Goal: Information Seeking & Learning: Check status

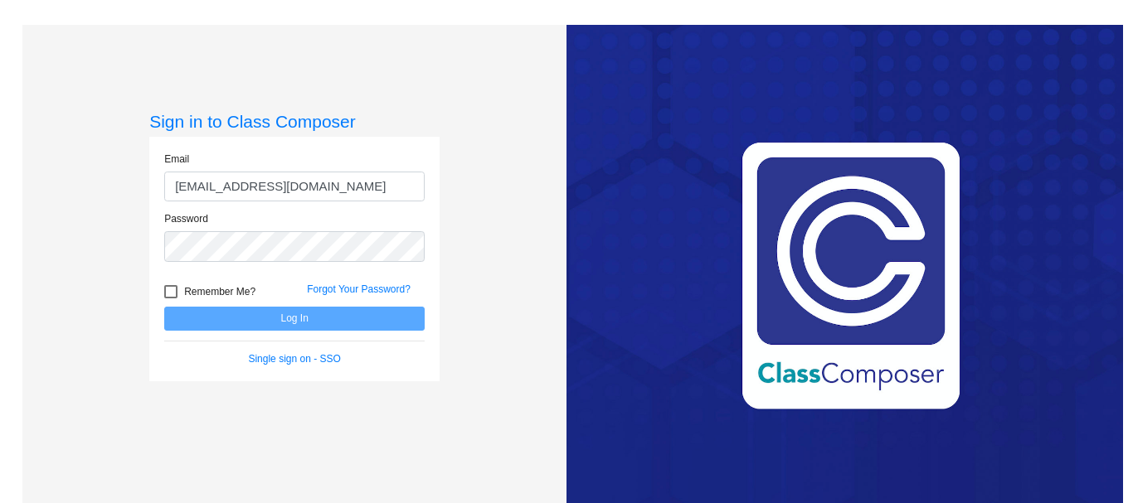
type input "[EMAIL_ADDRESS][DOMAIN_NAME]"
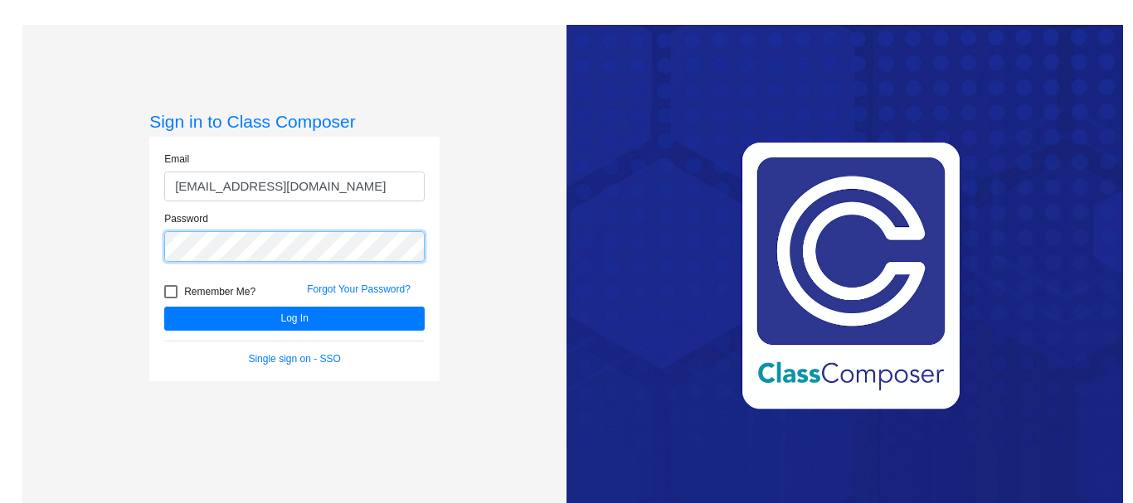
click at [164, 307] on button "Log In" at bounding box center [294, 319] width 260 height 24
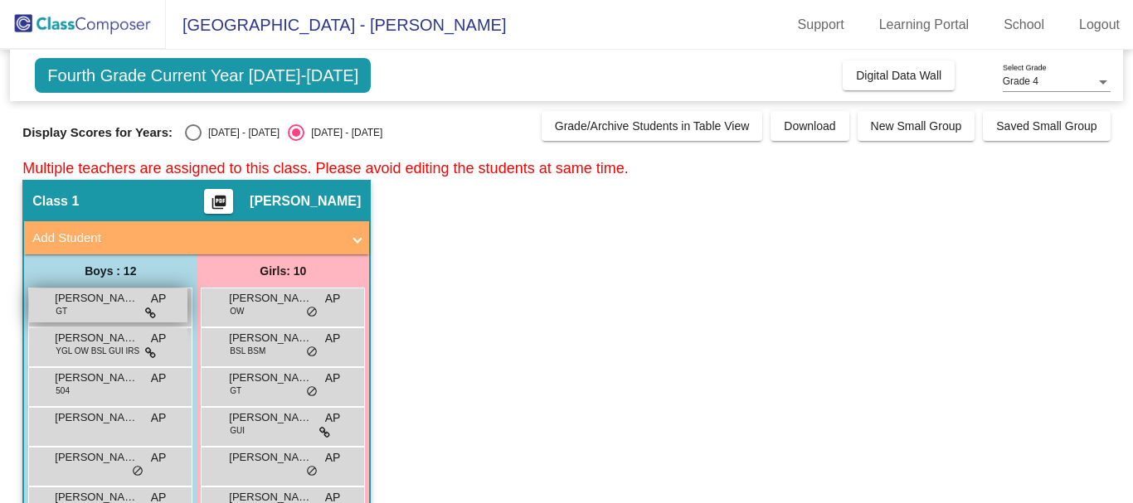
click at [108, 299] on span "[PERSON_NAME]" at bounding box center [96, 298] width 83 height 17
click at [98, 304] on span "[PERSON_NAME]" at bounding box center [96, 298] width 83 height 17
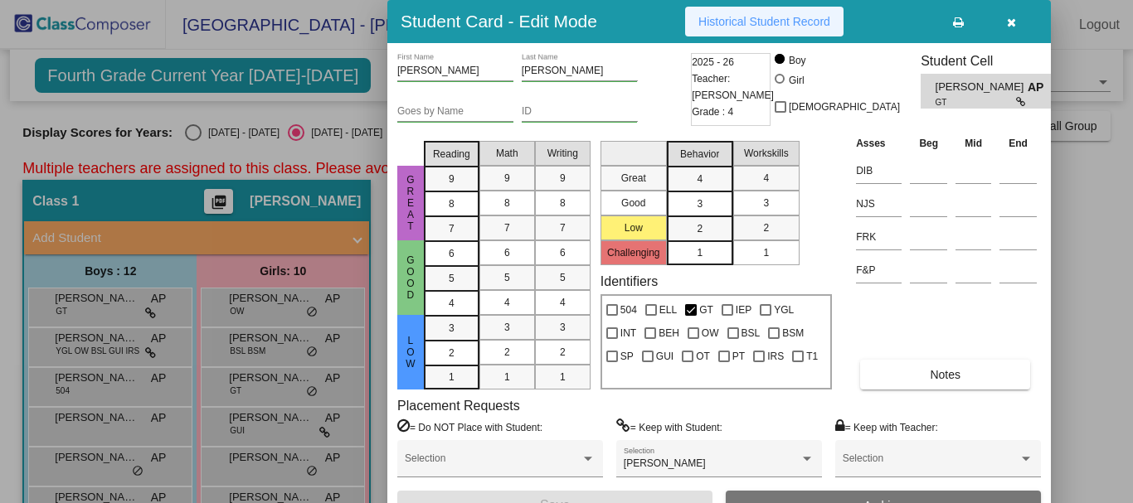
click at [731, 25] on span "Historical Student Record" at bounding box center [764, 21] width 132 height 13
click at [1015, 16] on span "button" at bounding box center [1011, 21] width 9 height 13
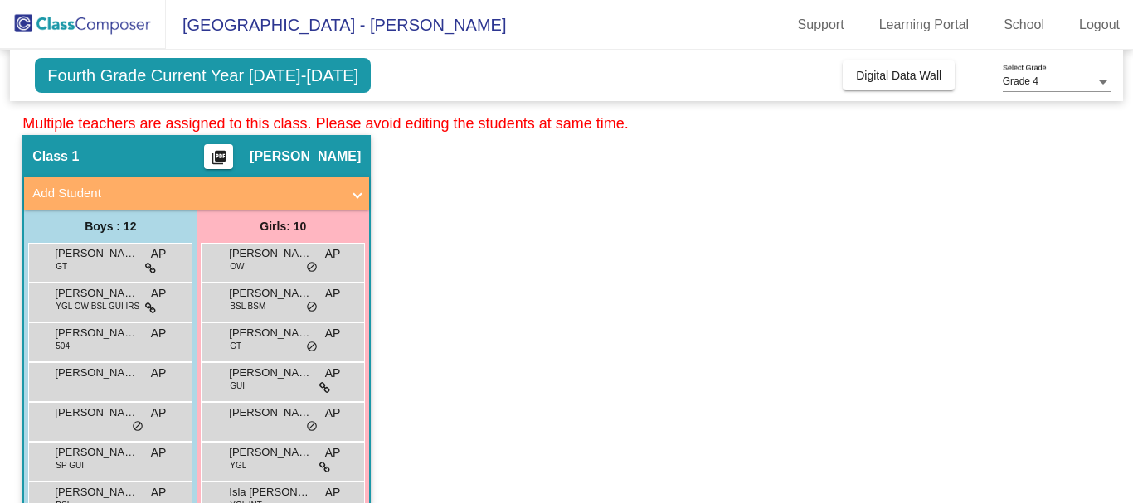
scroll to position [83, 0]
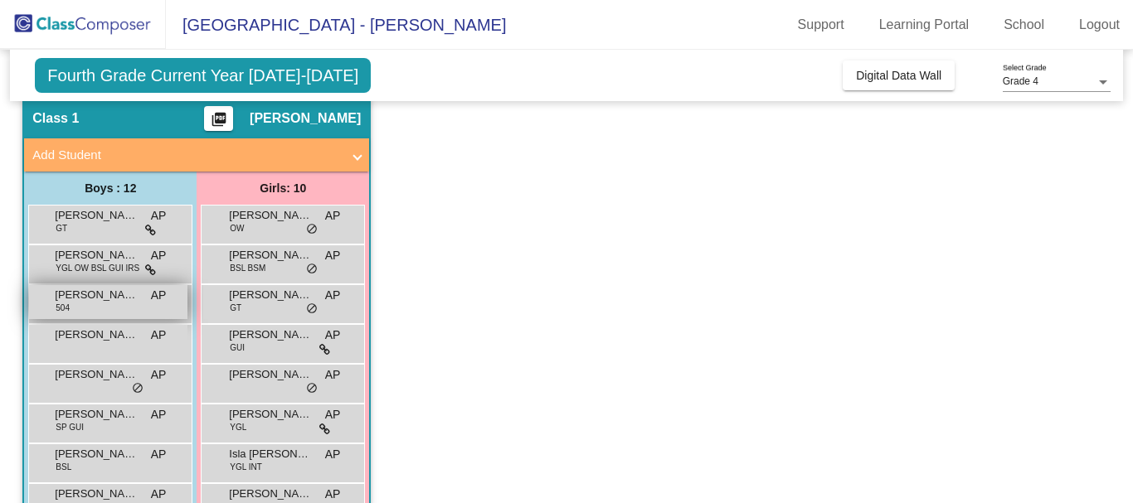
click at [102, 306] on div "[PERSON_NAME] [PERSON_NAME] 504 AP lock do_not_disturb_alt" at bounding box center [108, 302] width 158 height 34
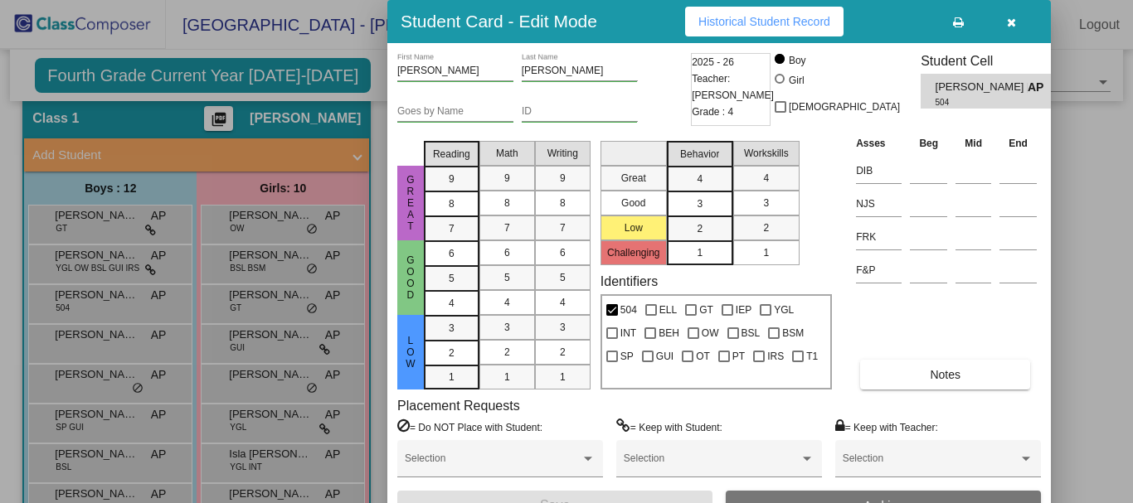
click at [753, 30] on button "Historical Student Record" at bounding box center [764, 22] width 158 height 30
click at [998, 22] on button "button" at bounding box center [1011, 22] width 53 height 30
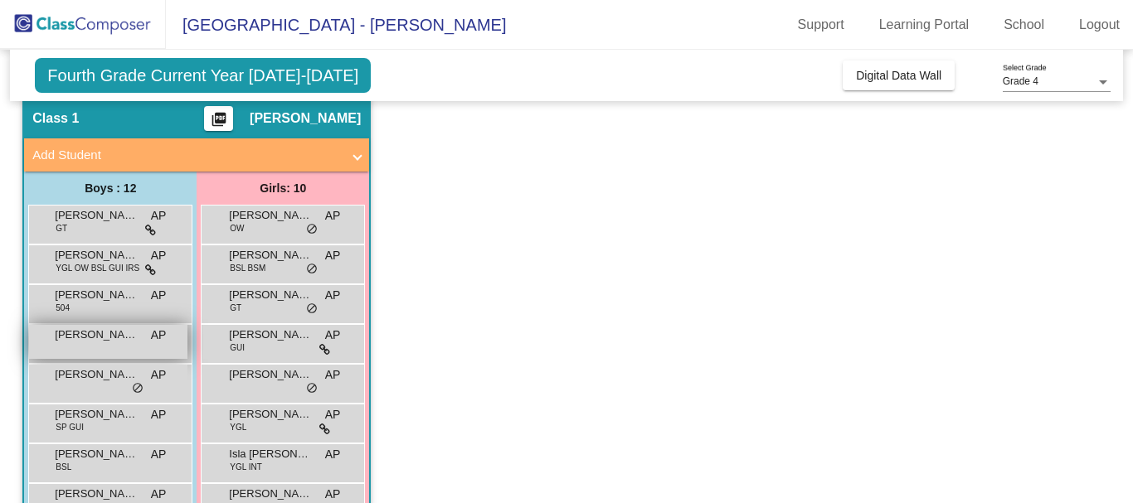
click at [114, 345] on div "[PERSON_NAME] AP lock do_not_disturb_alt" at bounding box center [108, 342] width 158 height 34
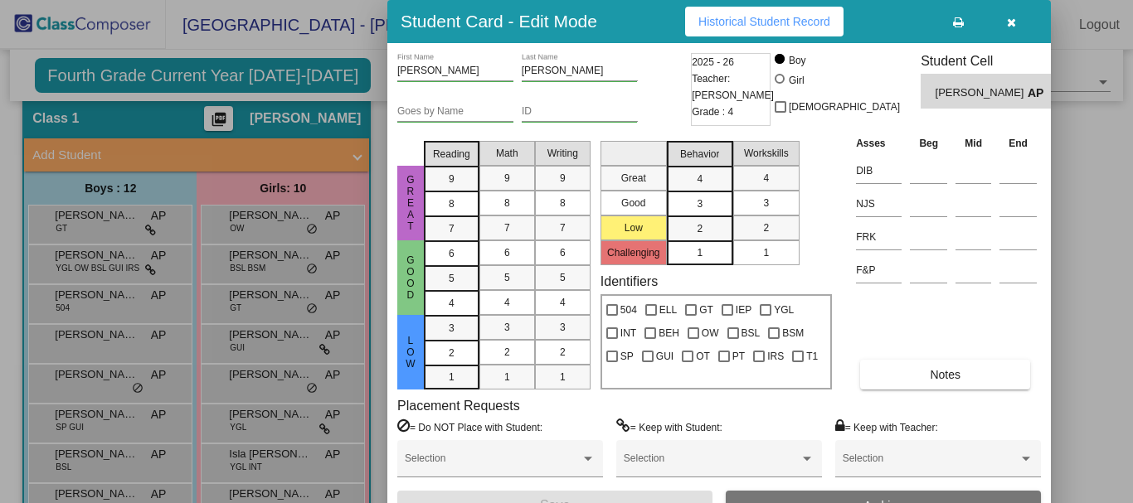
click at [1020, 19] on button "button" at bounding box center [1011, 22] width 53 height 30
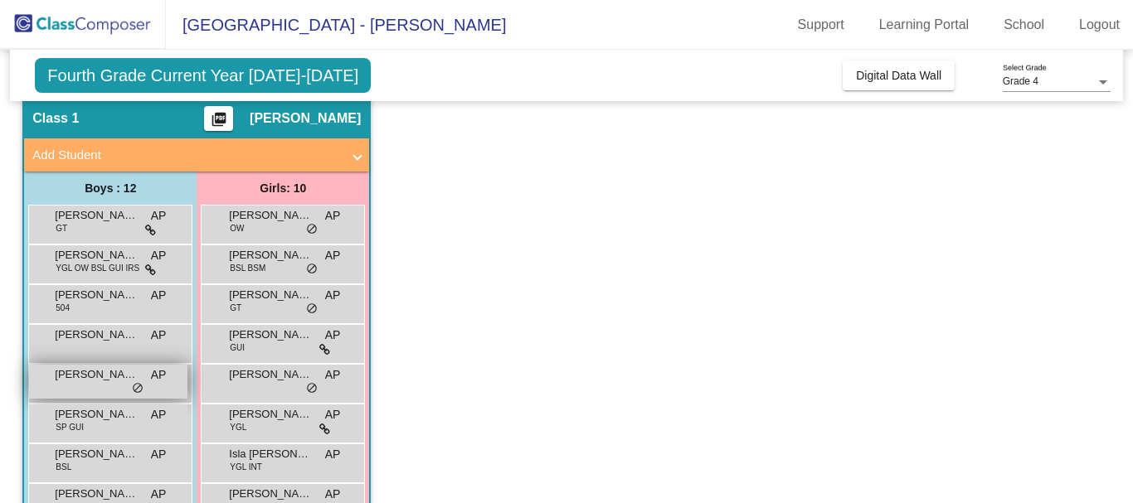
click at [111, 380] on span "[PERSON_NAME]" at bounding box center [96, 375] width 83 height 17
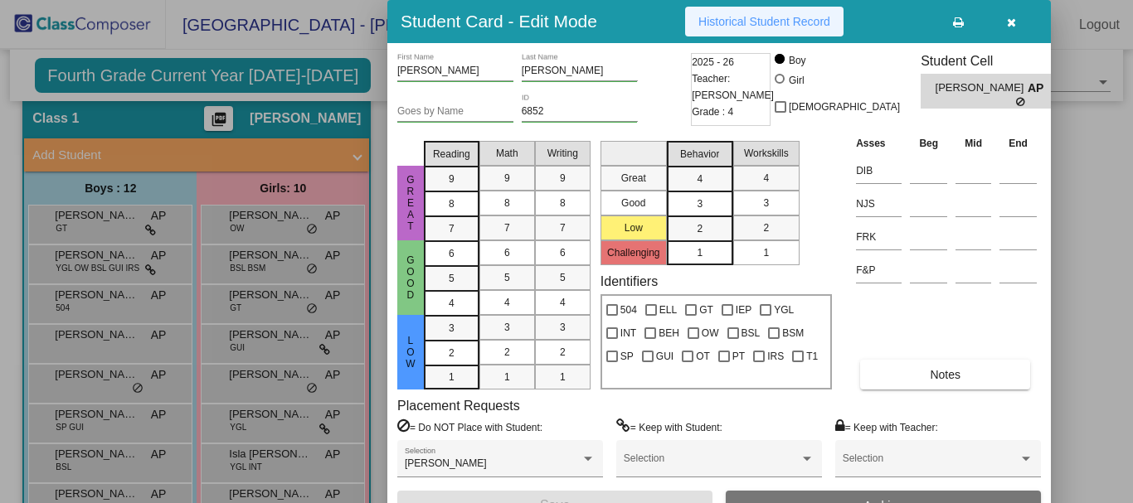
click at [767, 27] on span "Historical Student Record" at bounding box center [764, 21] width 132 height 13
click at [1009, 17] on icon "button" at bounding box center [1011, 23] width 9 height 12
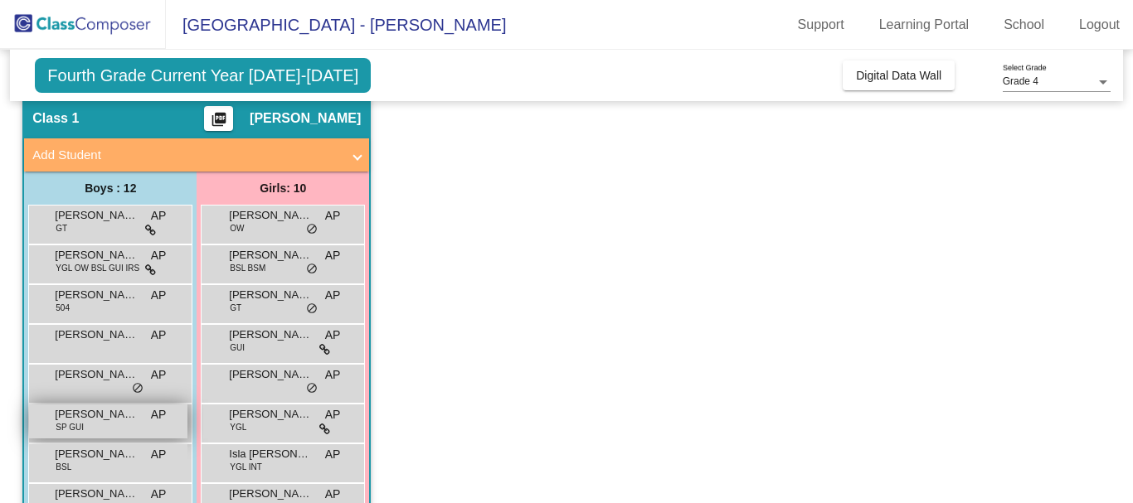
click at [124, 421] on span "[PERSON_NAME]" at bounding box center [96, 414] width 83 height 17
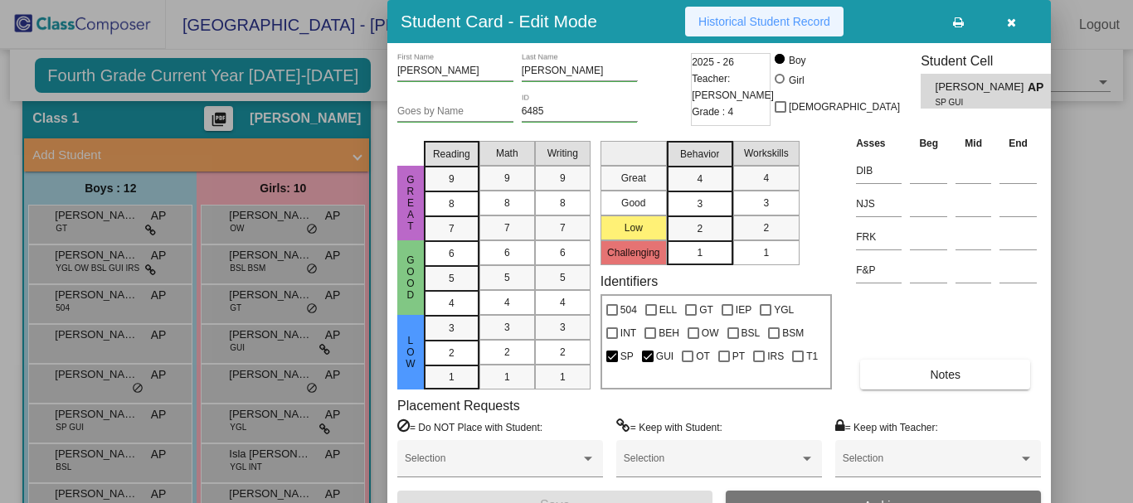
click at [742, 23] on span "Historical Student Record" at bounding box center [764, 21] width 132 height 13
click at [1004, 14] on button "button" at bounding box center [1011, 22] width 53 height 30
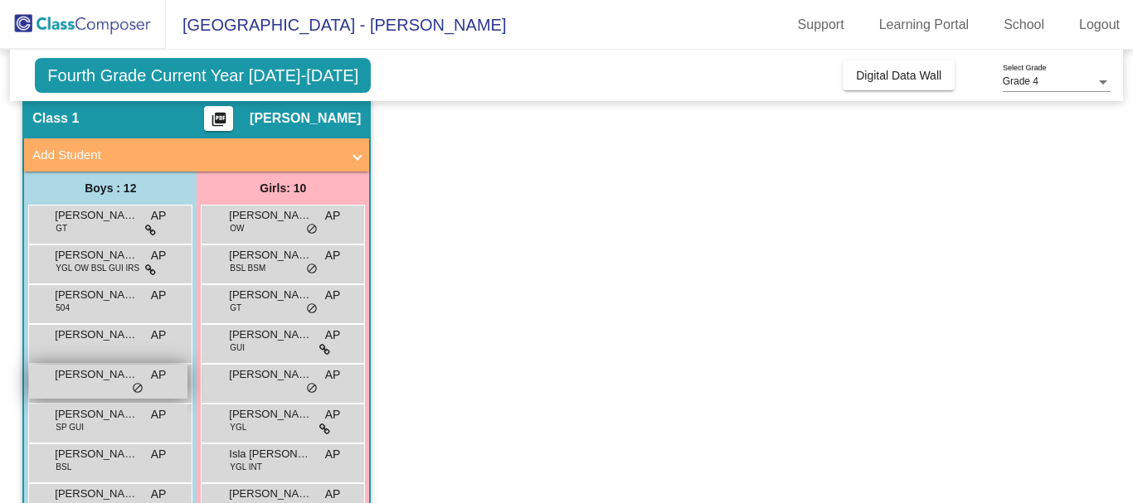
scroll to position [166, 0]
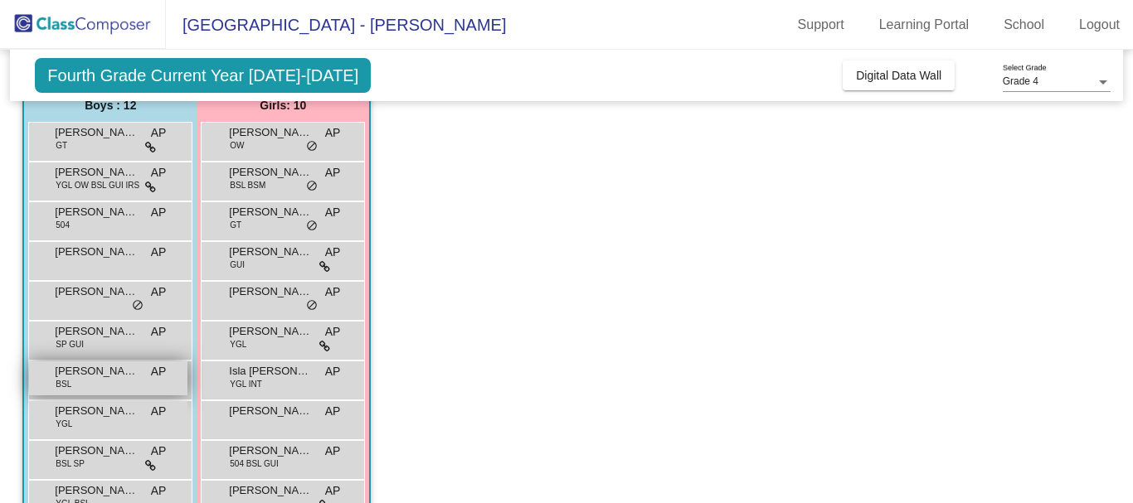
click at [122, 382] on div "[PERSON_NAME] BSL AP lock do_not_disturb_alt" at bounding box center [108, 379] width 158 height 34
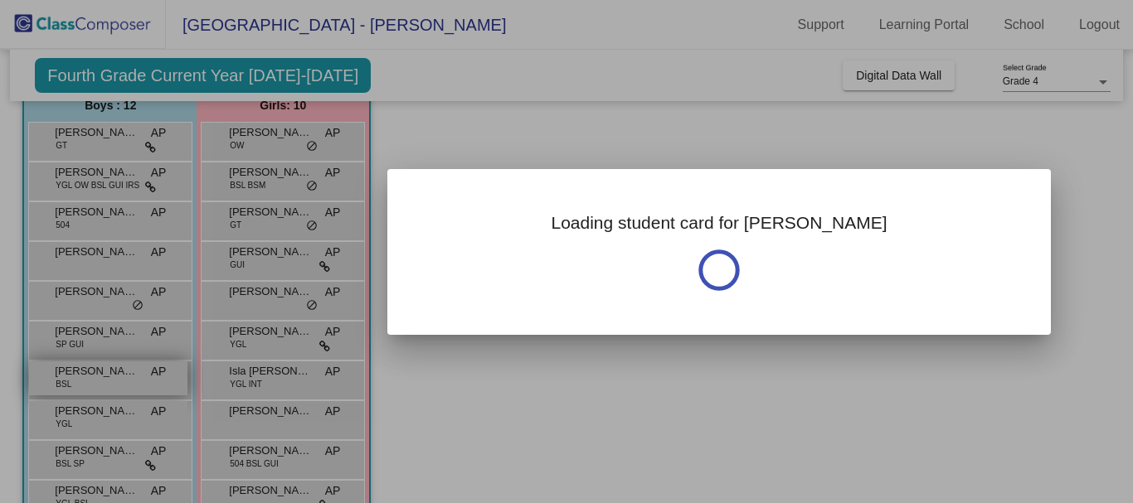
click at [122, 382] on div at bounding box center [566, 251] width 1133 height 503
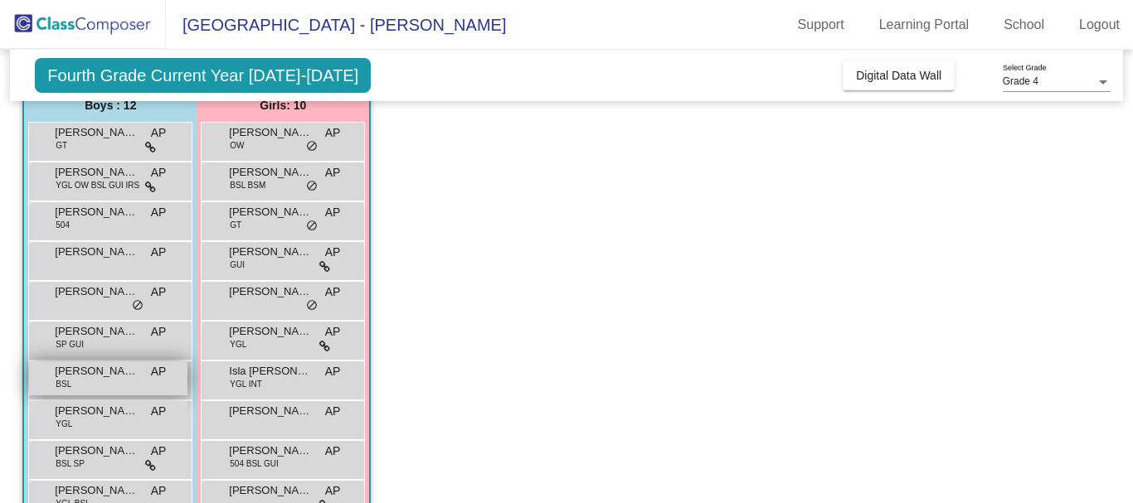
click at [118, 373] on span "[PERSON_NAME]" at bounding box center [96, 371] width 83 height 17
click at [143, 377] on div "[PERSON_NAME] BSL AP lock do_not_disturb_alt" at bounding box center [108, 379] width 158 height 34
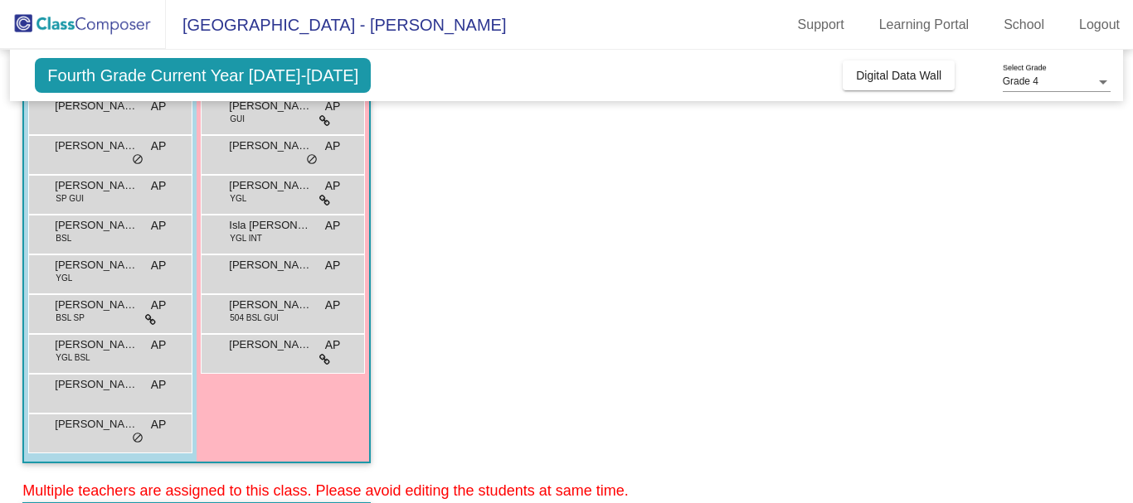
scroll to position [332, 0]
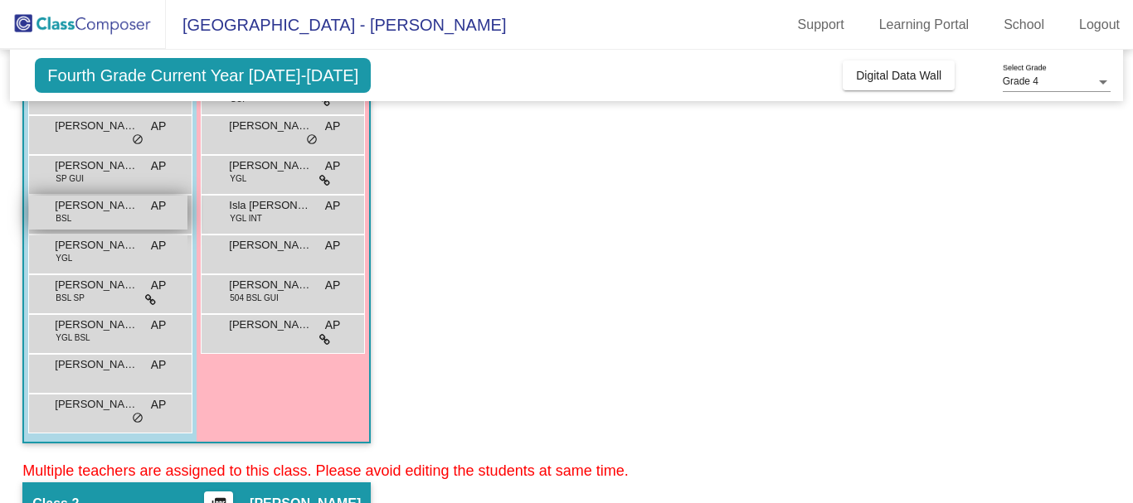
click at [55, 210] on span "[PERSON_NAME]" at bounding box center [96, 205] width 83 height 17
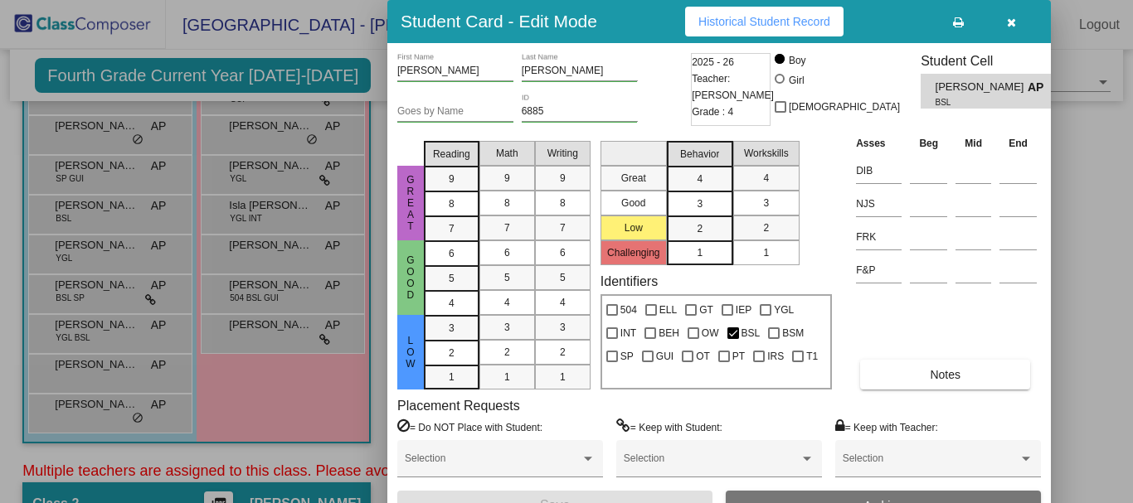
click at [759, 16] on span "Historical Student Record" at bounding box center [764, 21] width 132 height 13
click at [1007, 24] on icon "button" at bounding box center [1011, 23] width 9 height 12
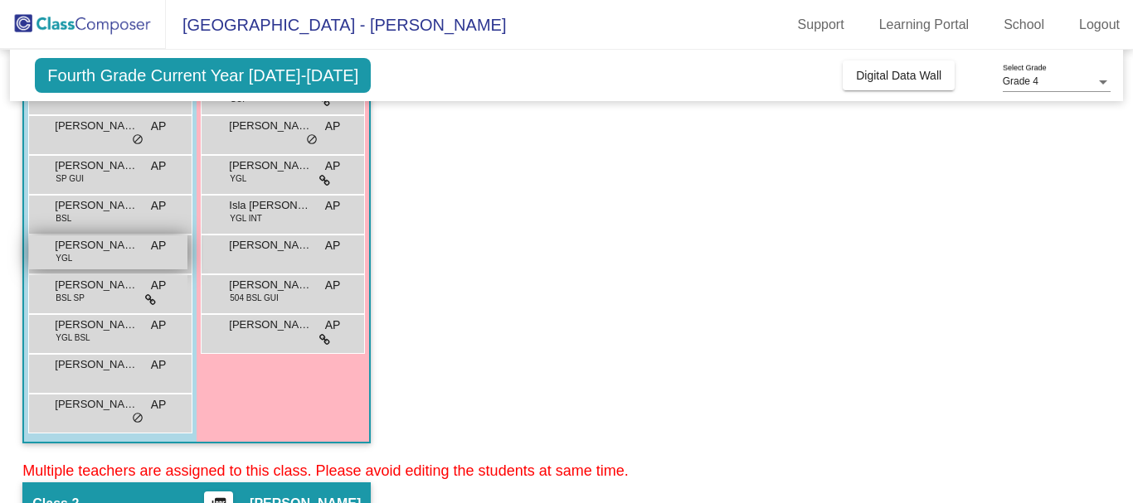
click at [110, 246] on span "[PERSON_NAME]" at bounding box center [96, 245] width 83 height 17
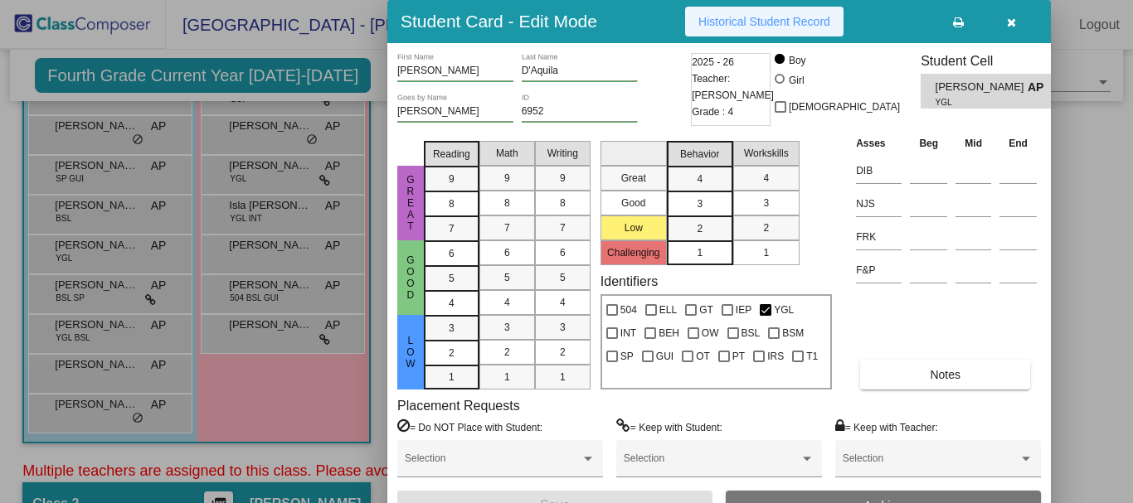
click at [724, 20] on span "Historical Student Record" at bounding box center [764, 21] width 132 height 13
click at [1009, 23] on icon "button" at bounding box center [1011, 23] width 9 height 12
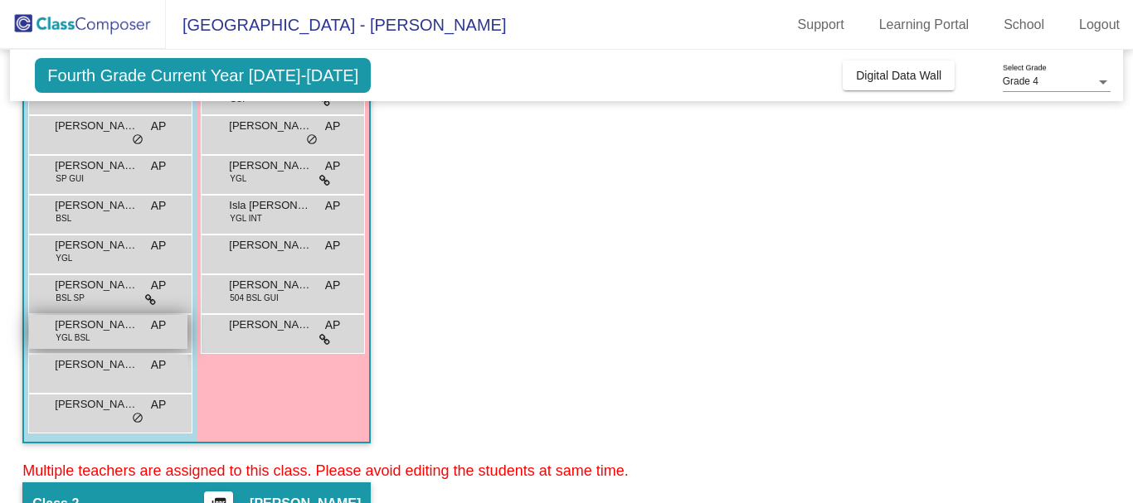
click at [116, 328] on span "[PERSON_NAME]" at bounding box center [96, 325] width 83 height 17
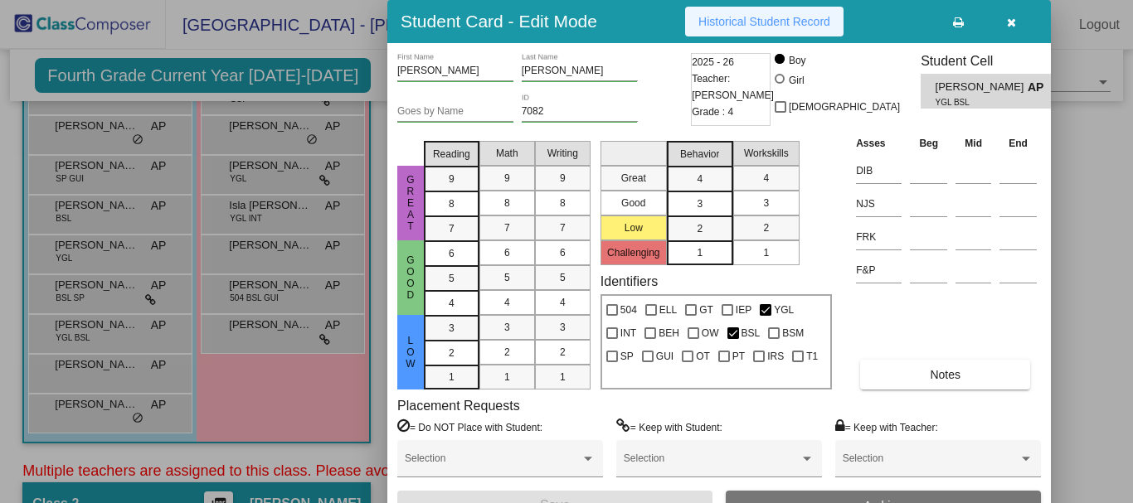
click at [732, 22] on span "Historical Student Record" at bounding box center [764, 21] width 132 height 13
click at [1004, 22] on button "button" at bounding box center [1011, 22] width 53 height 30
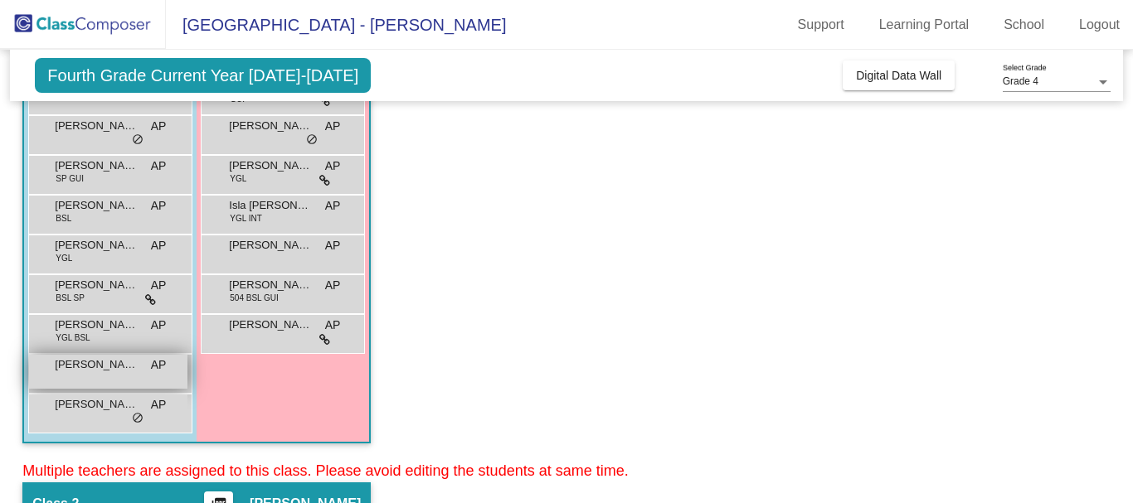
click at [87, 367] on span "[PERSON_NAME]" at bounding box center [96, 365] width 83 height 17
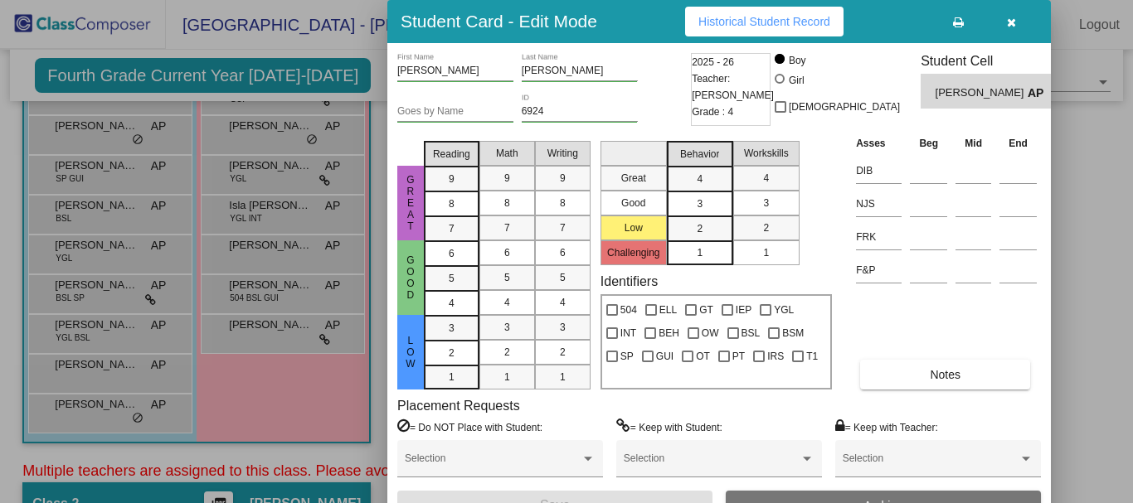
click at [810, 22] on span "Historical Student Record" at bounding box center [764, 21] width 132 height 13
click at [1008, 17] on icon "button" at bounding box center [1011, 23] width 9 height 12
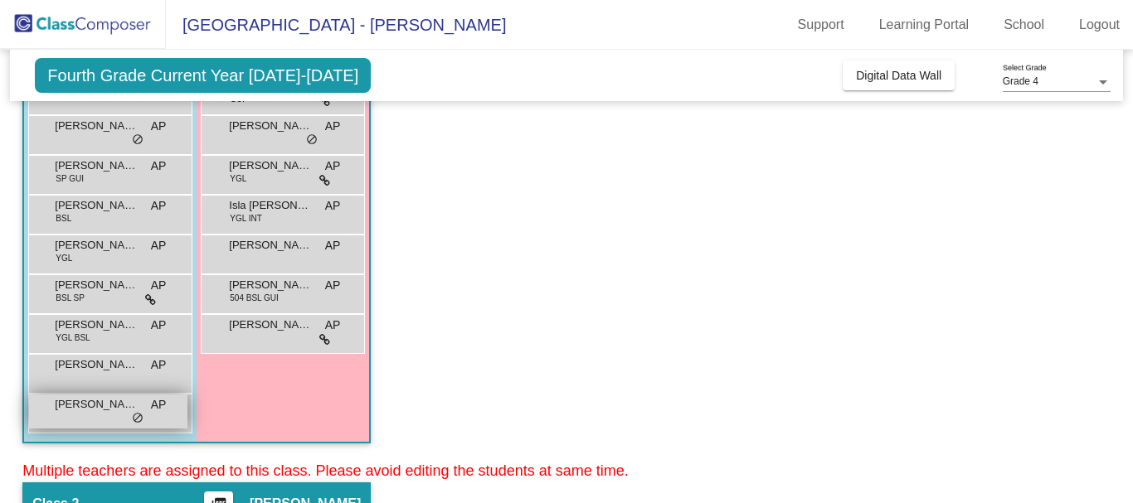
click at [95, 401] on span "[PERSON_NAME]" at bounding box center [96, 404] width 83 height 17
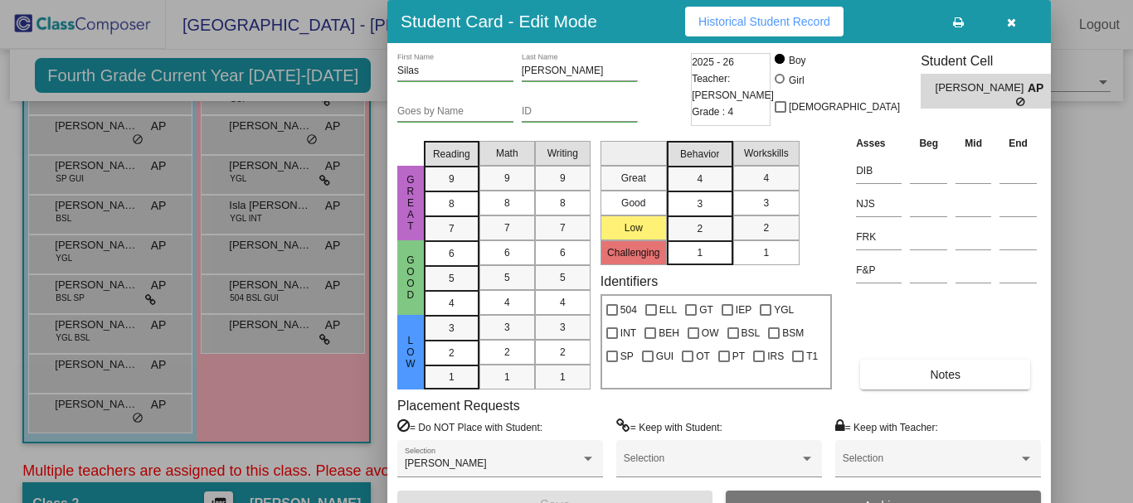
click at [796, 18] on span "Historical Student Record" at bounding box center [764, 21] width 132 height 13
click at [1013, 24] on icon "button" at bounding box center [1011, 23] width 9 height 12
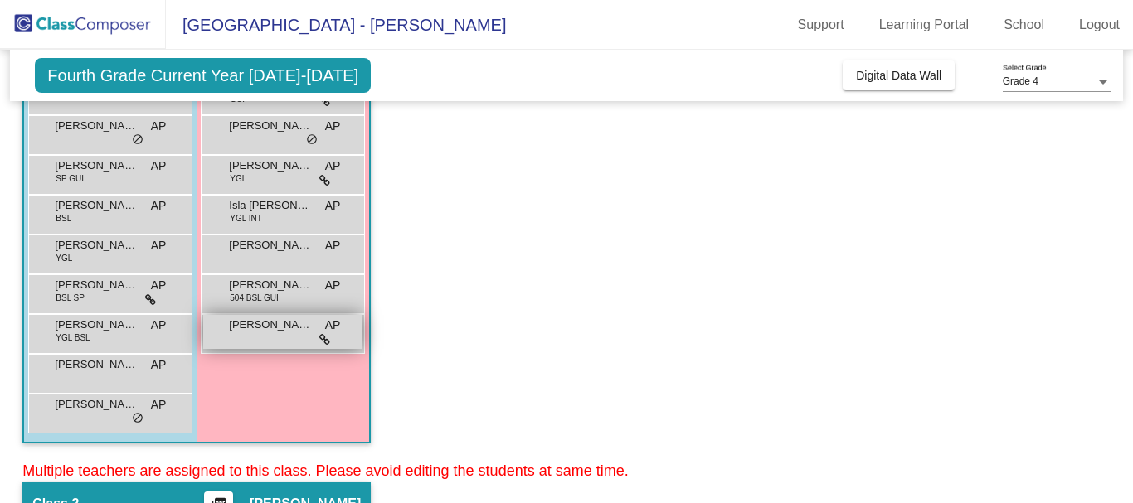
click at [278, 326] on span "[PERSON_NAME]" at bounding box center [270, 325] width 83 height 17
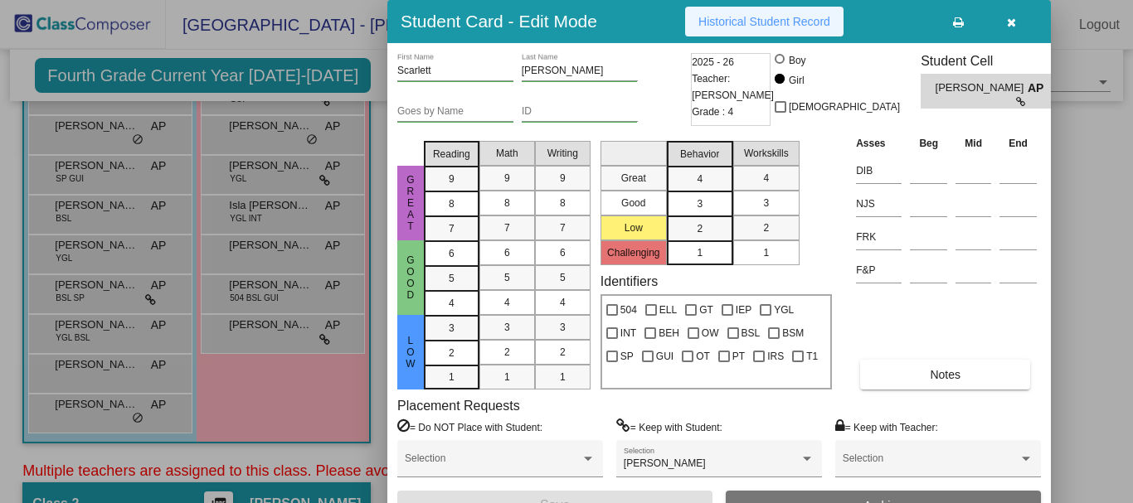
click at [818, 21] on span "Historical Student Record" at bounding box center [764, 21] width 132 height 13
click at [1016, 15] on button "button" at bounding box center [1011, 22] width 53 height 30
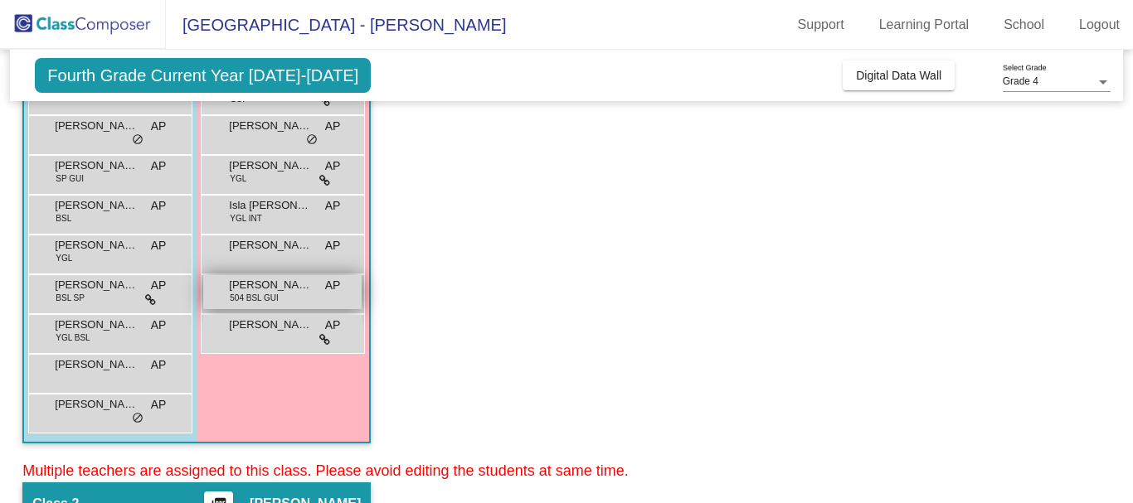
click at [284, 294] on div "[PERSON_NAME] 504 BSL GUI AP lock do_not_disturb_alt" at bounding box center [282, 292] width 158 height 34
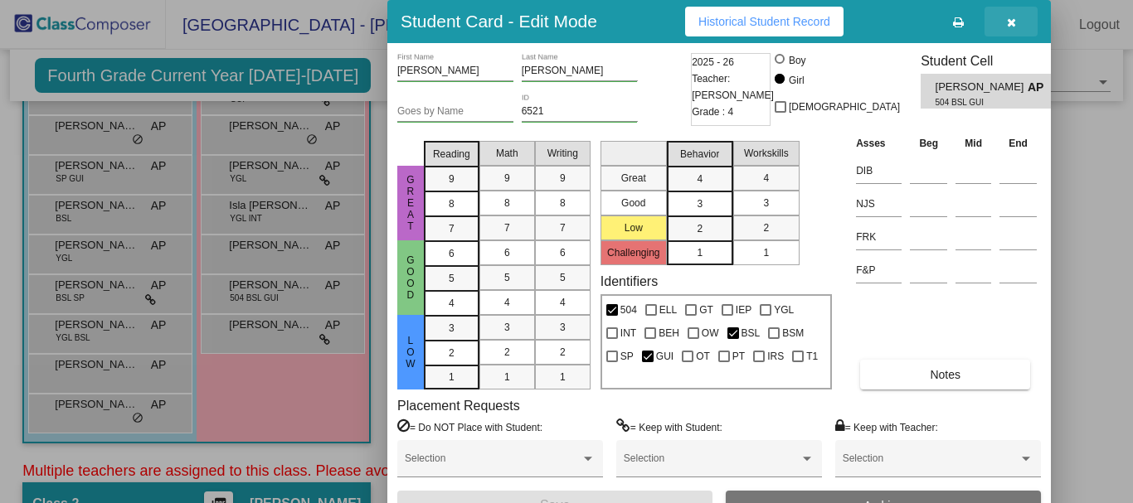
click at [1012, 22] on icon "button" at bounding box center [1011, 23] width 9 height 12
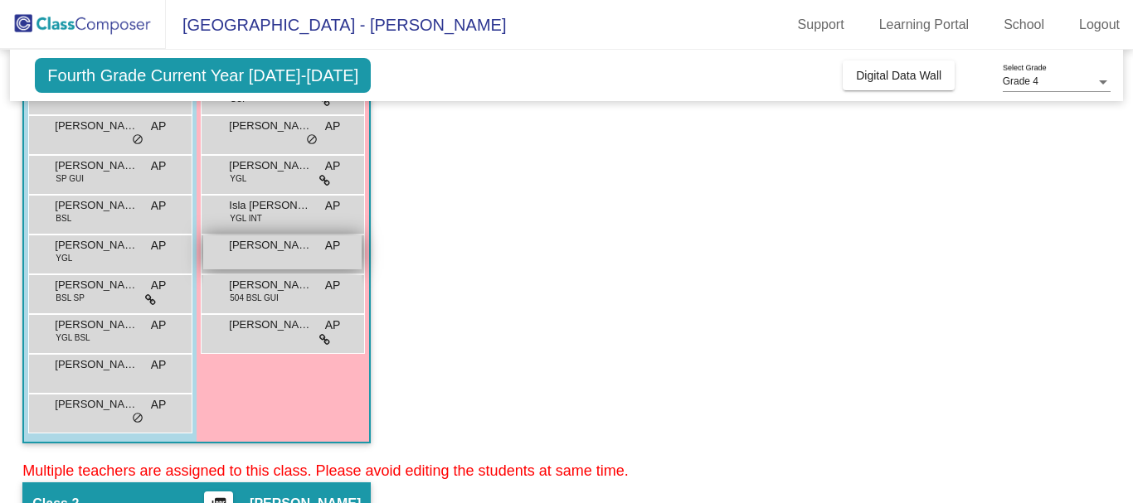
click at [255, 246] on span "[PERSON_NAME]" at bounding box center [270, 245] width 83 height 17
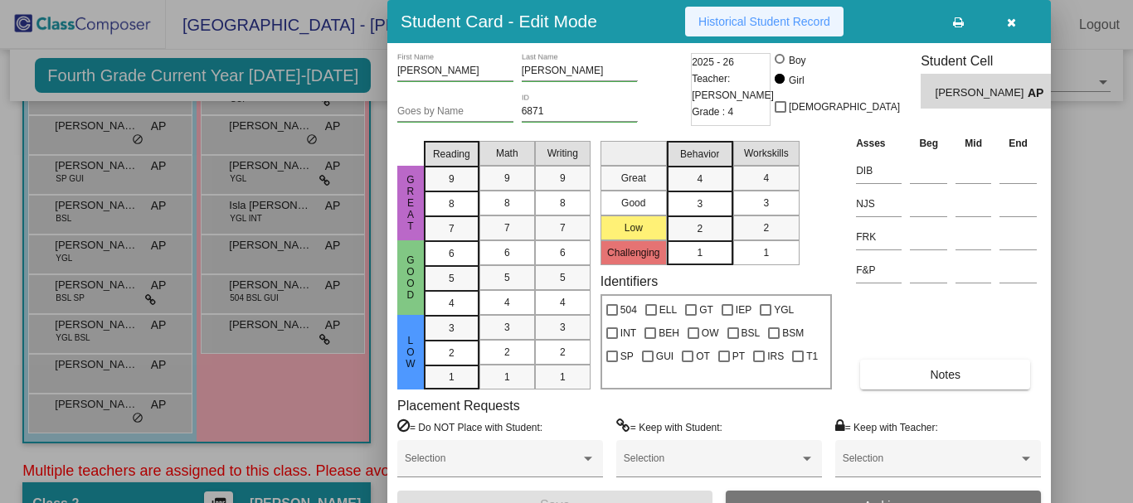
click at [762, 13] on button "Historical Student Record" at bounding box center [764, 22] width 158 height 30
click at [1003, 16] on button "button" at bounding box center [1011, 22] width 53 height 30
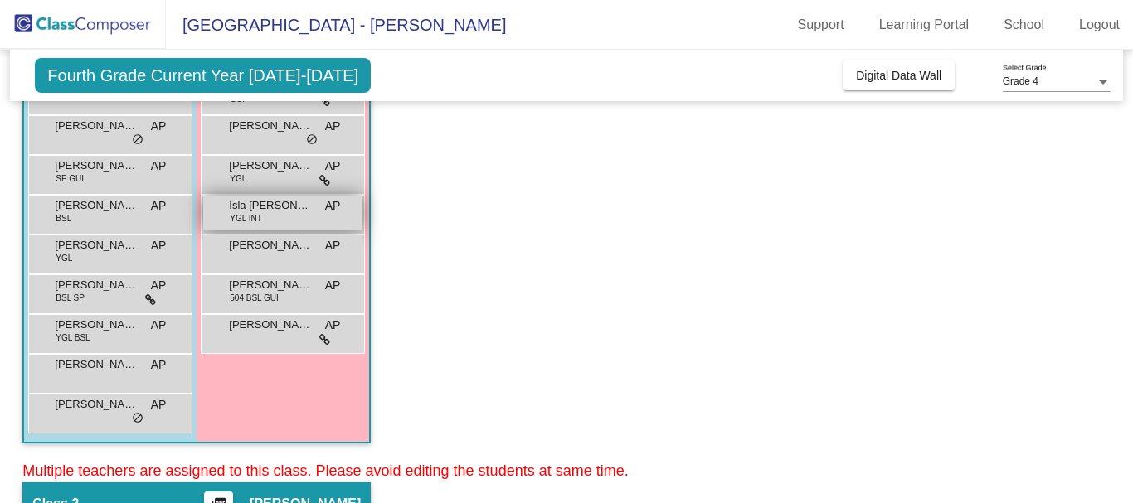
click at [278, 209] on span "Isla [PERSON_NAME]" at bounding box center [270, 205] width 83 height 17
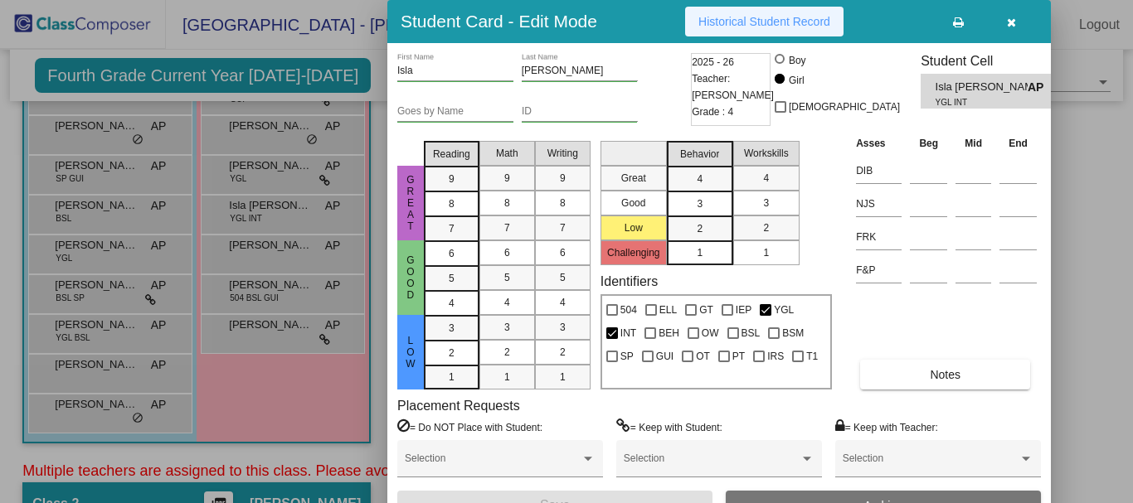
click at [767, 25] on span "Historical Student Record" at bounding box center [764, 21] width 132 height 13
click at [1008, 25] on icon "button" at bounding box center [1011, 23] width 9 height 12
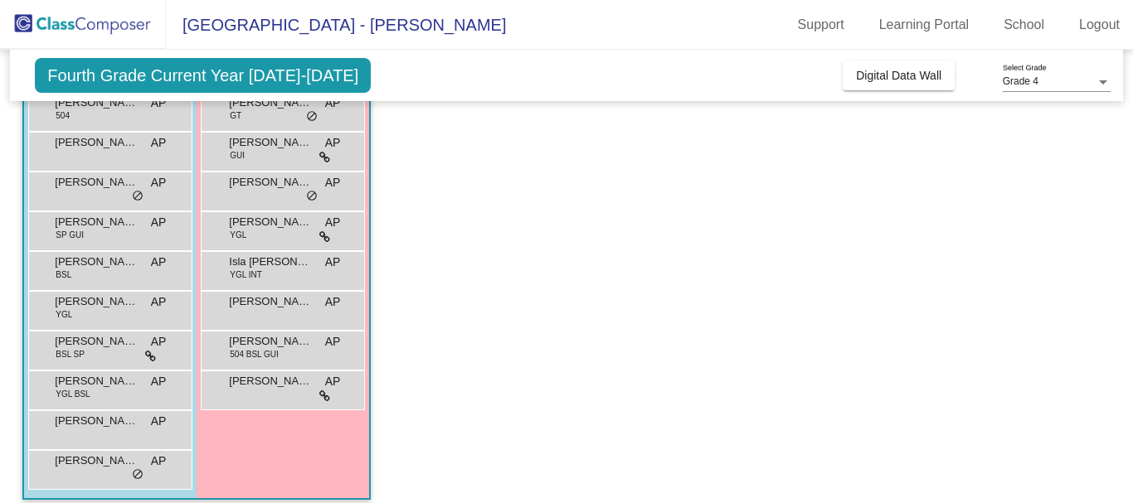
scroll to position [249, 0]
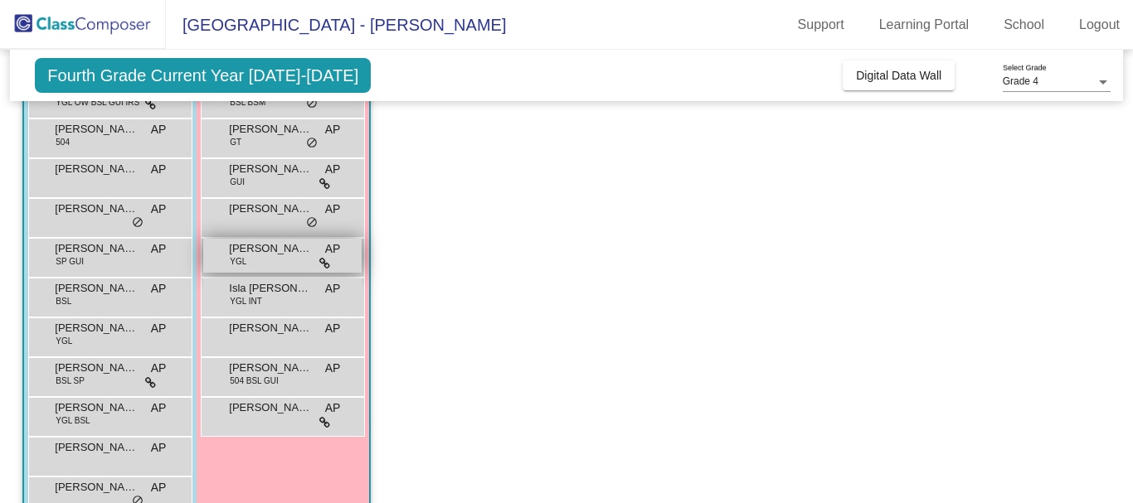
click at [272, 246] on span "[PERSON_NAME]" at bounding box center [270, 249] width 83 height 17
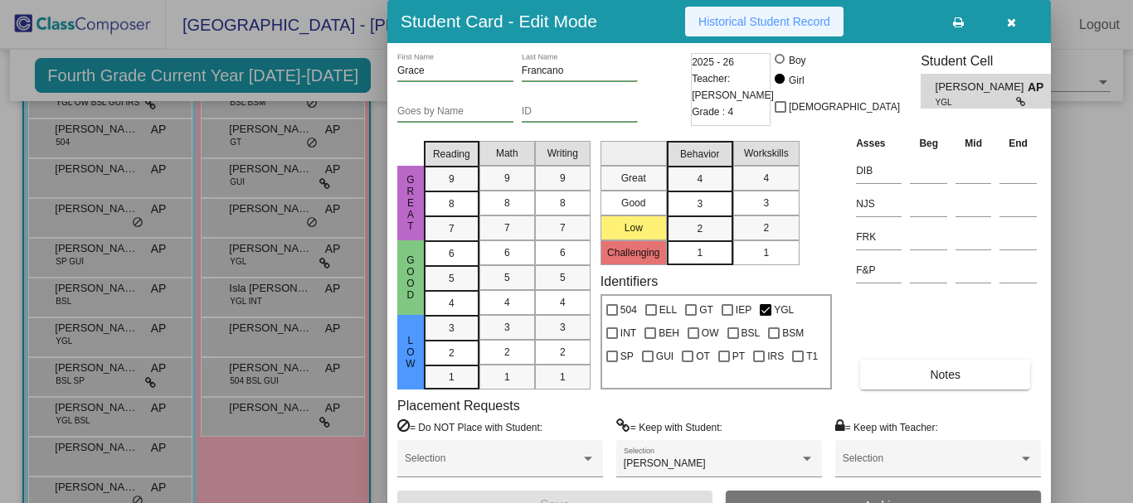
click at [755, 19] on span "Historical Student Record" at bounding box center [764, 21] width 132 height 13
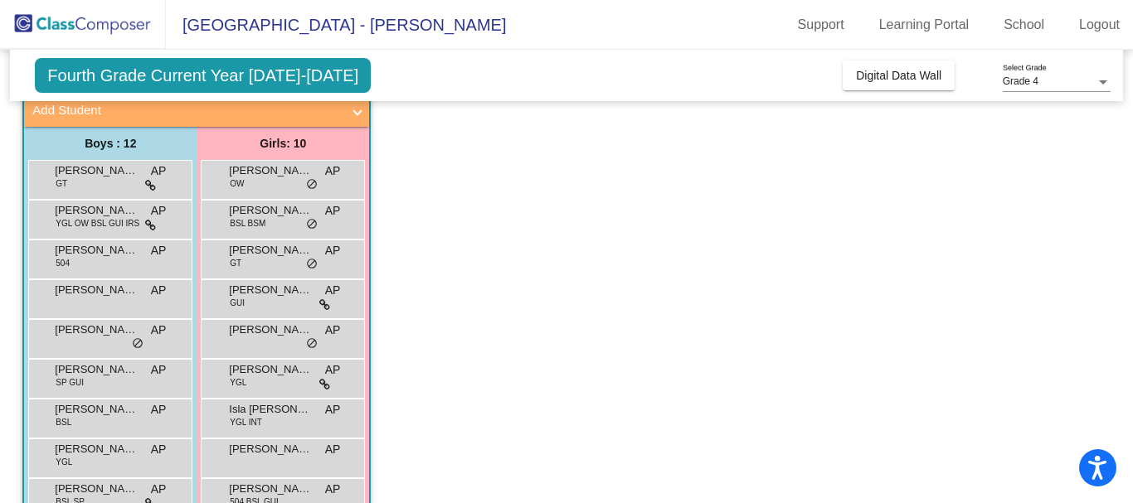
scroll to position [166, 0]
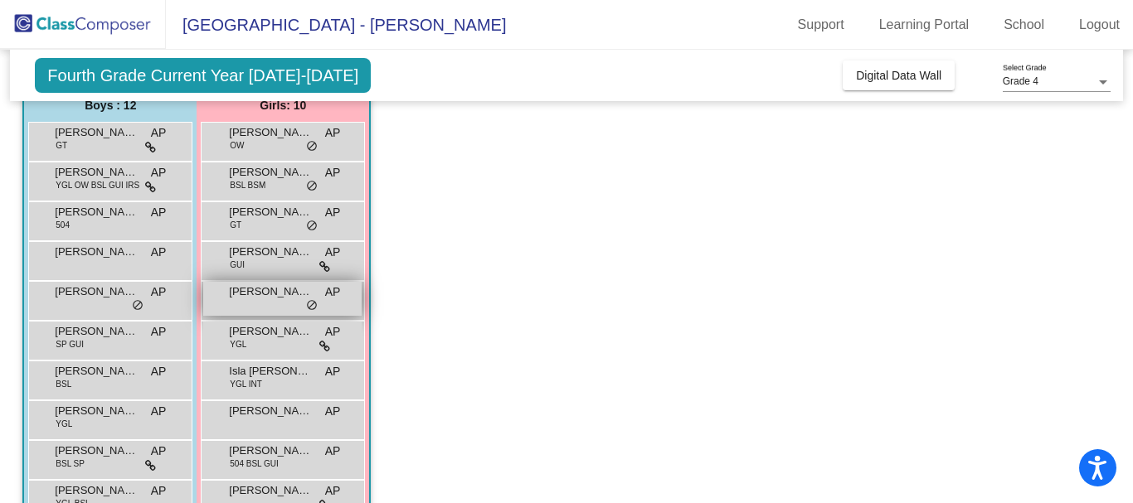
click at [291, 292] on span "[PERSON_NAME]" at bounding box center [270, 292] width 83 height 17
click at [305, 294] on span "[PERSON_NAME]" at bounding box center [270, 292] width 83 height 17
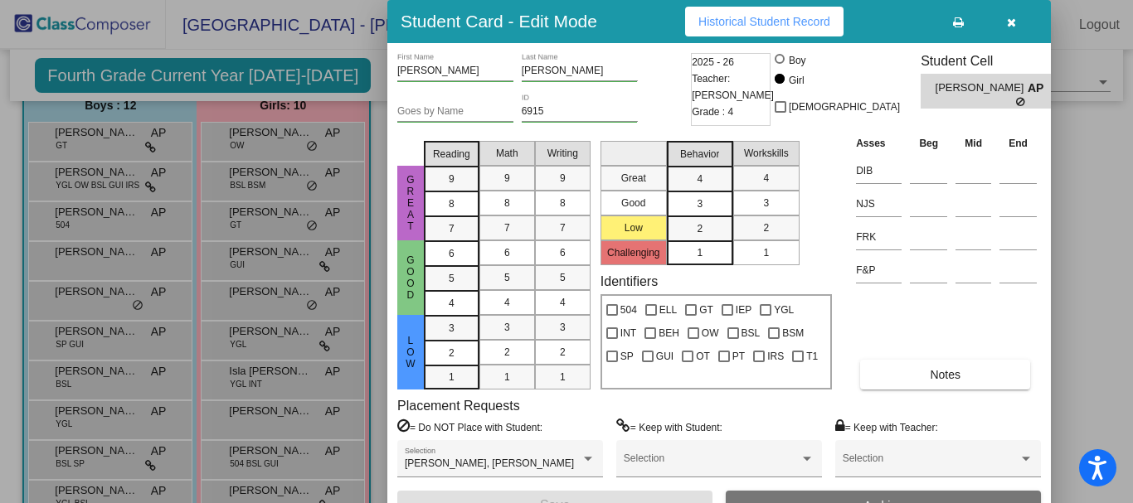
click at [717, 22] on span "Historical Student Record" at bounding box center [764, 21] width 132 height 13
click at [1010, 22] on icon "button" at bounding box center [1011, 23] width 9 height 12
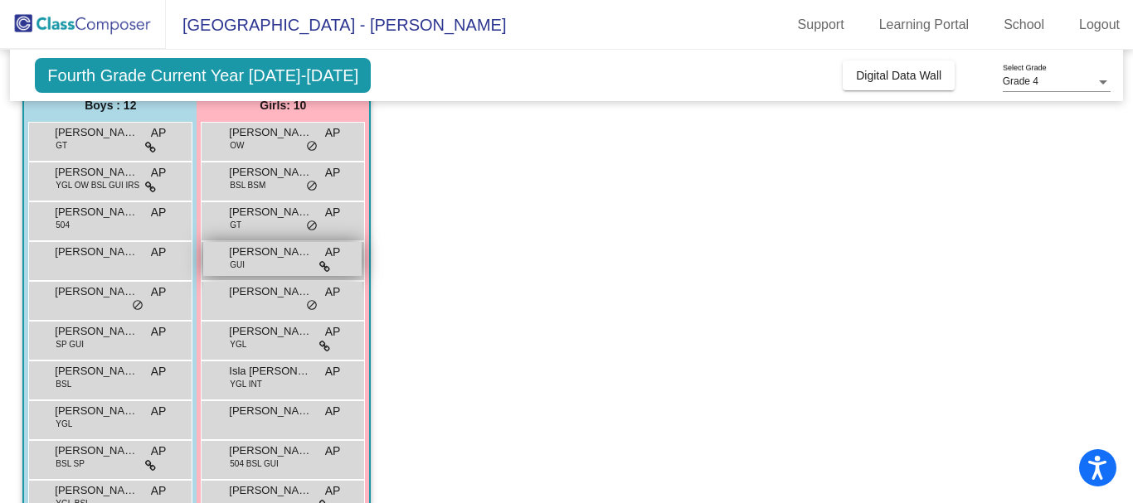
click at [284, 256] on span "[PERSON_NAME]" at bounding box center [270, 252] width 83 height 17
click at [263, 251] on span "[PERSON_NAME]" at bounding box center [270, 252] width 83 height 17
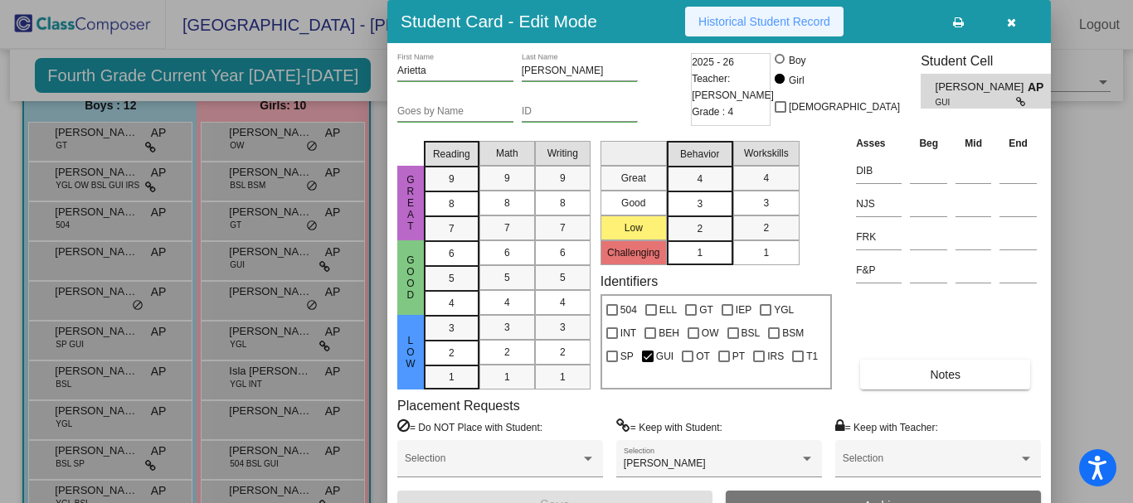
click at [758, 26] on span "Historical Student Record" at bounding box center [764, 21] width 132 height 13
click at [1012, 23] on icon "button" at bounding box center [1011, 23] width 9 height 12
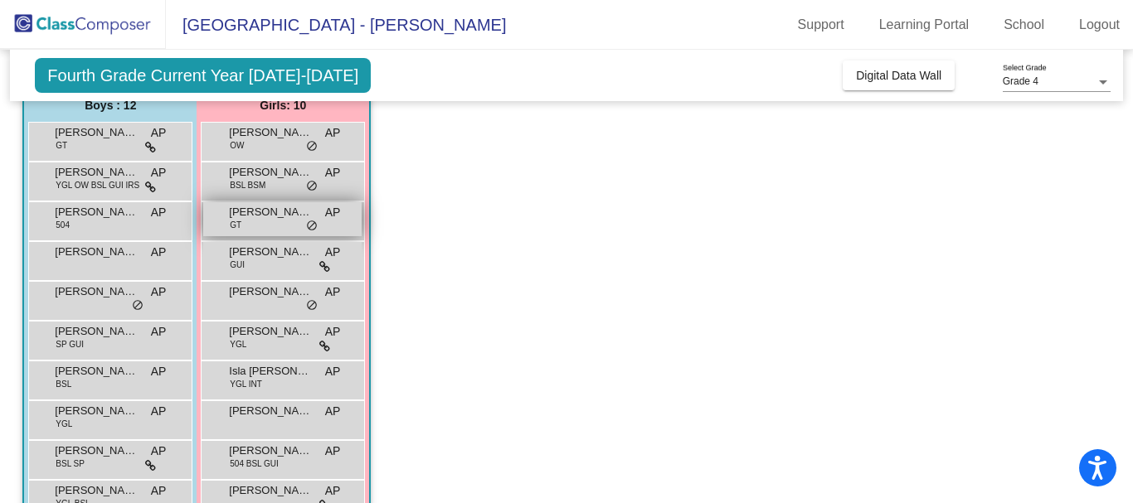
click at [258, 222] on div "Angelina Vargas GT AP lock do_not_disturb_alt" at bounding box center [282, 219] width 158 height 34
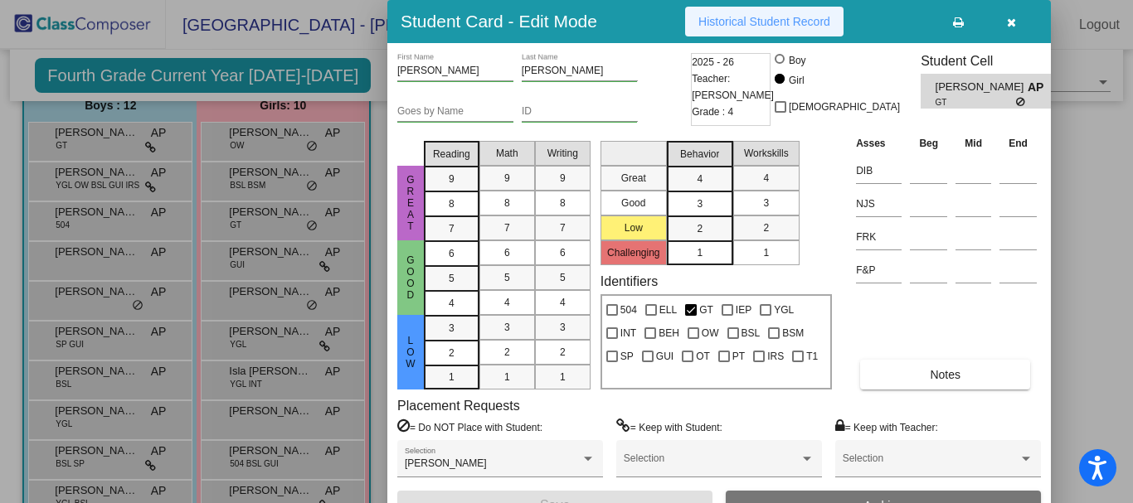
click at [754, 18] on span "Historical Student Record" at bounding box center [764, 21] width 132 height 13
click at [1010, 17] on icon "button" at bounding box center [1011, 23] width 9 height 12
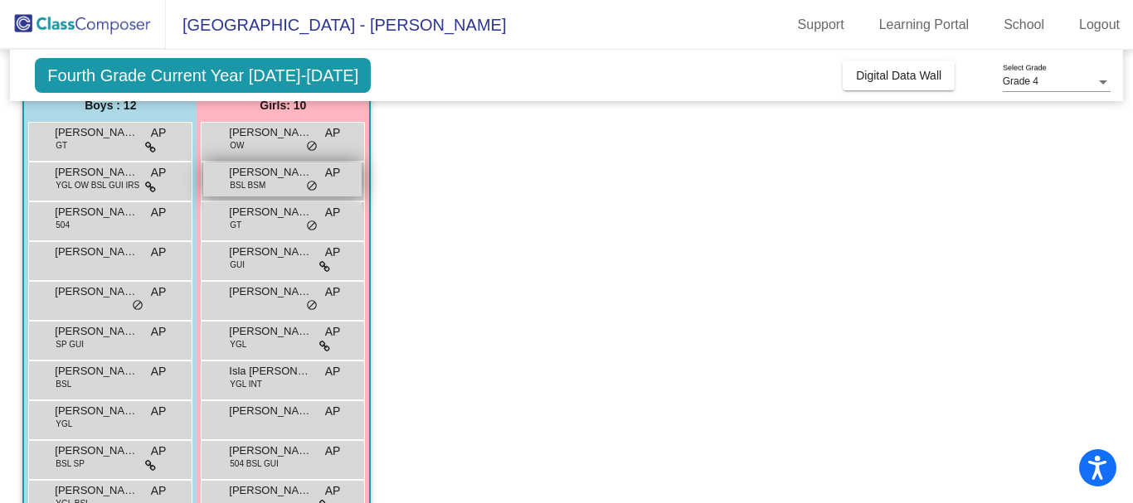
click at [261, 175] on span "[PERSON_NAME]" at bounding box center [270, 172] width 83 height 17
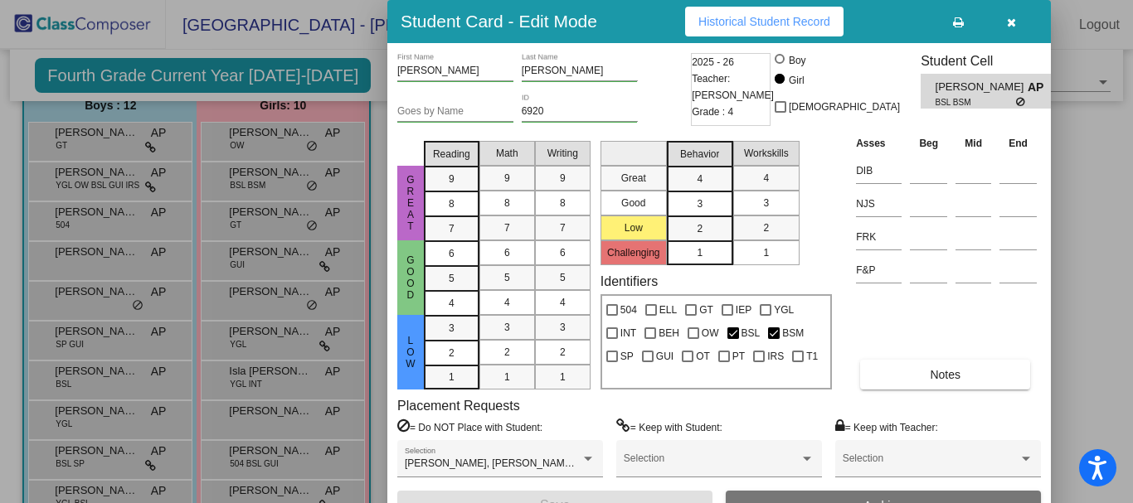
click at [799, 21] on span "Historical Student Record" at bounding box center [764, 21] width 132 height 13
click at [1012, 22] on icon "button" at bounding box center [1011, 23] width 9 height 12
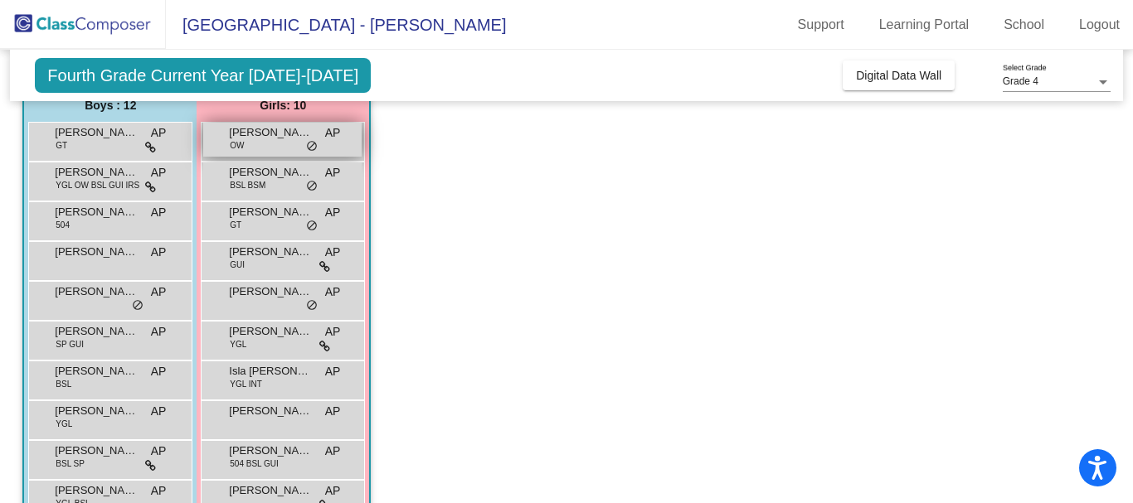
click at [273, 139] on span "[PERSON_NAME]" at bounding box center [270, 132] width 83 height 17
click at [273, 130] on span "[PERSON_NAME]" at bounding box center [270, 132] width 83 height 17
click at [252, 138] on span "[PERSON_NAME]" at bounding box center [270, 132] width 83 height 17
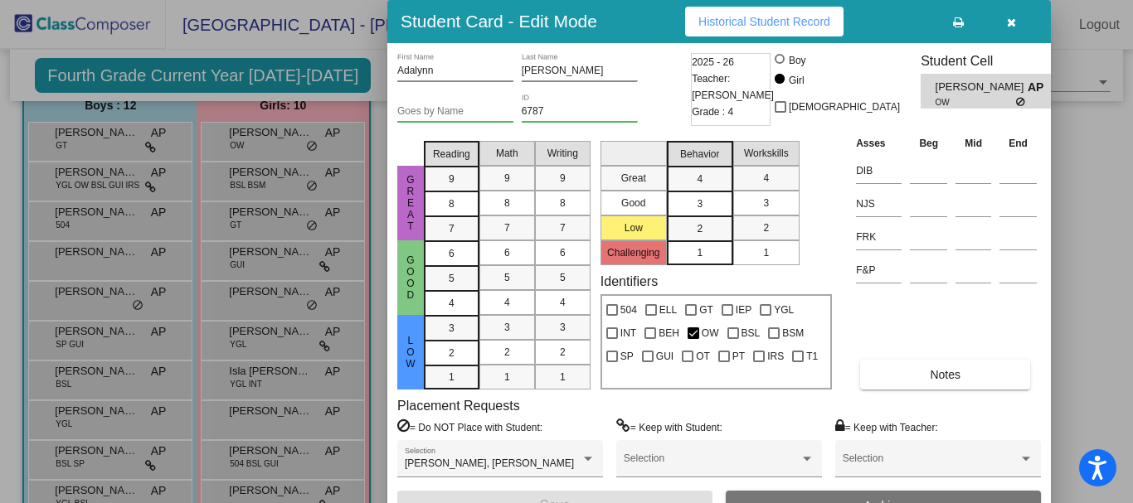
click at [726, 22] on span "Historical Student Record" at bounding box center [764, 21] width 132 height 13
click at [1008, 22] on icon "button" at bounding box center [1011, 23] width 9 height 12
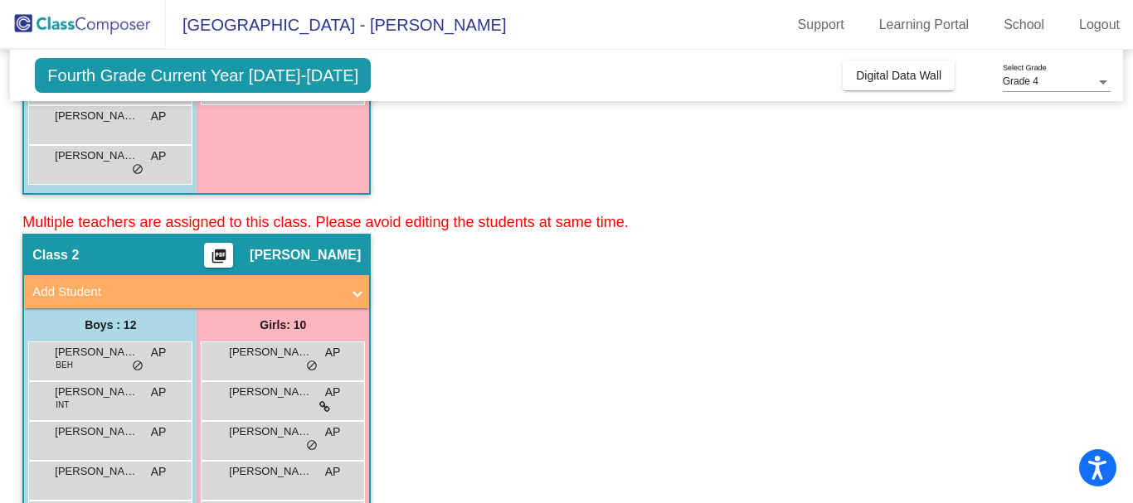
scroll to position [664, 0]
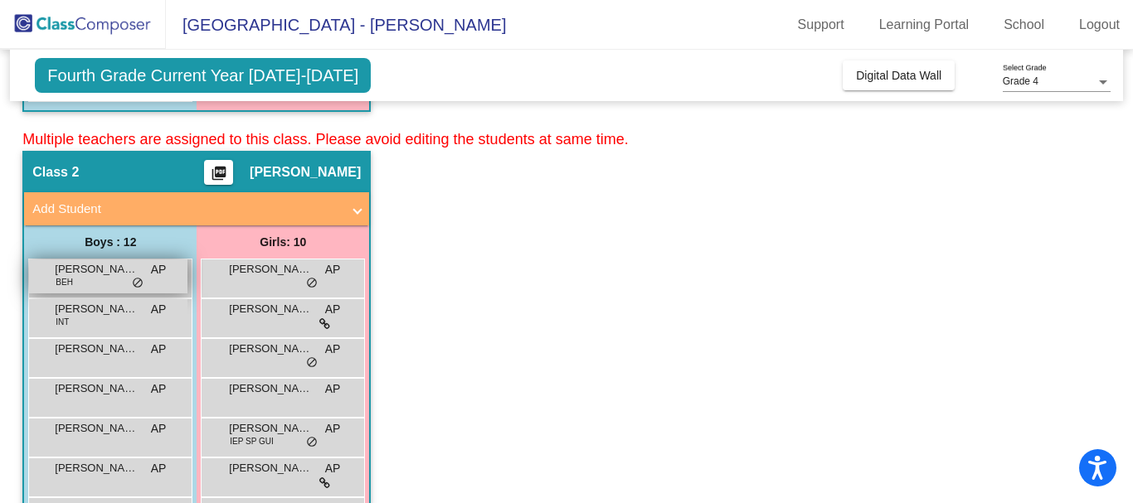
click at [97, 275] on span "[PERSON_NAME]" at bounding box center [96, 269] width 83 height 17
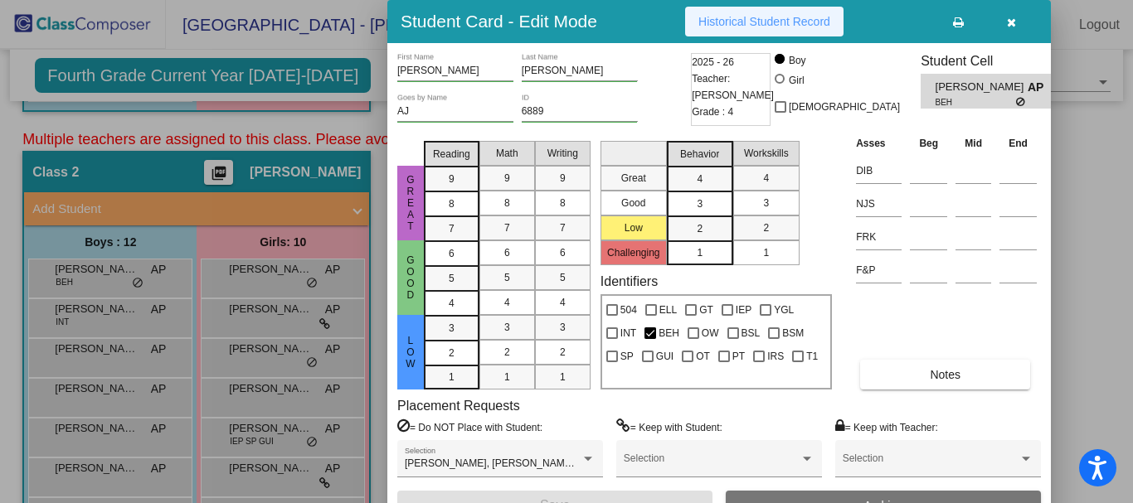
click at [753, 30] on button "Historical Student Record" at bounding box center [764, 22] width 158 height 30
click at [1007, 22] on icon "button" at bounding box center [1011, 23] width 9 height 12
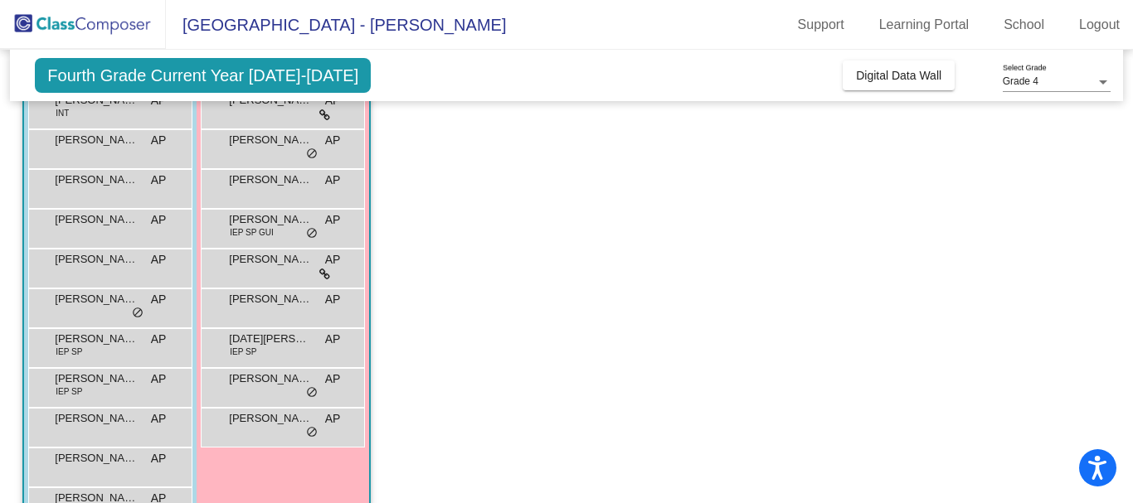
scroll to position [912, 0]
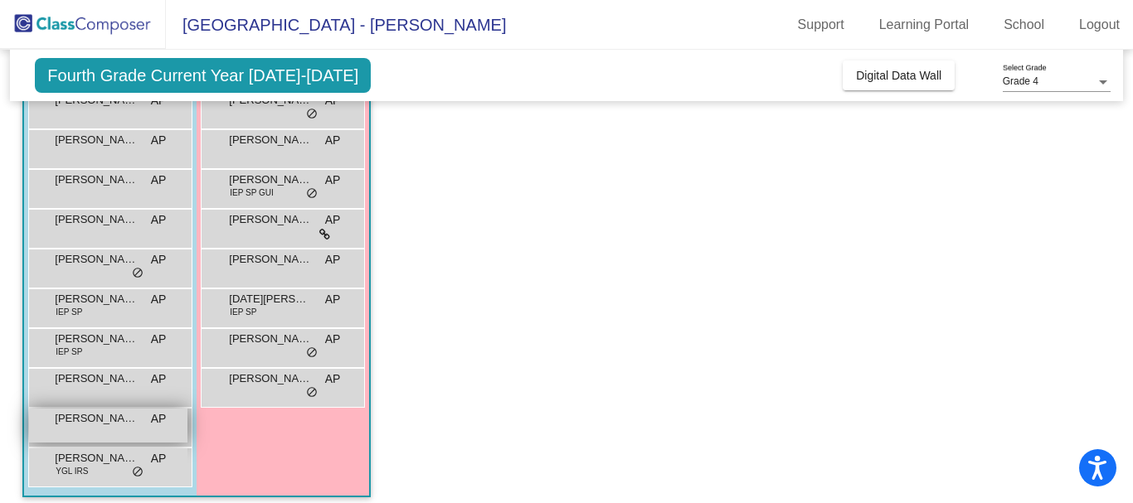
click at [69, 413] on span "[PERSON_NAME]" at bounding box center [96, 419] width 83 height 17
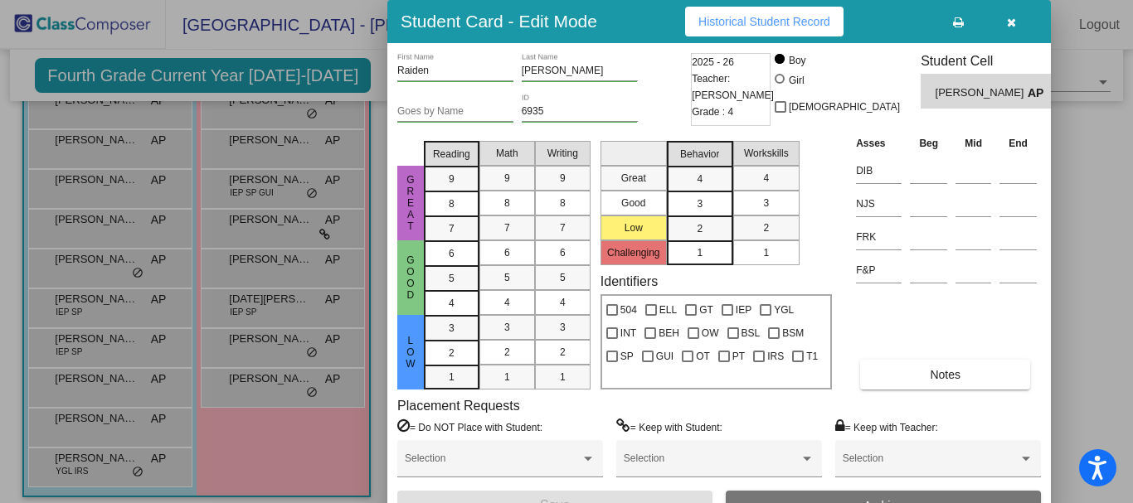
click at [711, 29] on button "Historical Student Record" at bounding box center [764, 22] width 158 height 30
click at [1008, 16] on span "button" at bounding box center [1011, 21] width 9 height 13
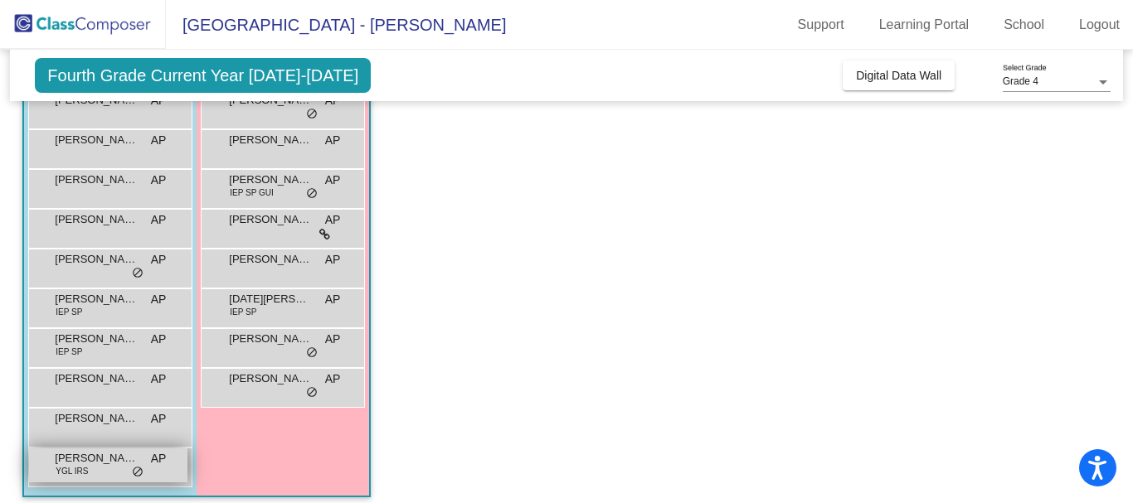
click at [111, 468] on div "Robert Mayers Jr YGL IRS AP lock do_not_disturb_alt" at bounding box center [108, 466] width 158 height 34
click at [114, 463] on span "[PERSON_NAME]" at bounding box center [96, 458] width 83 height 17
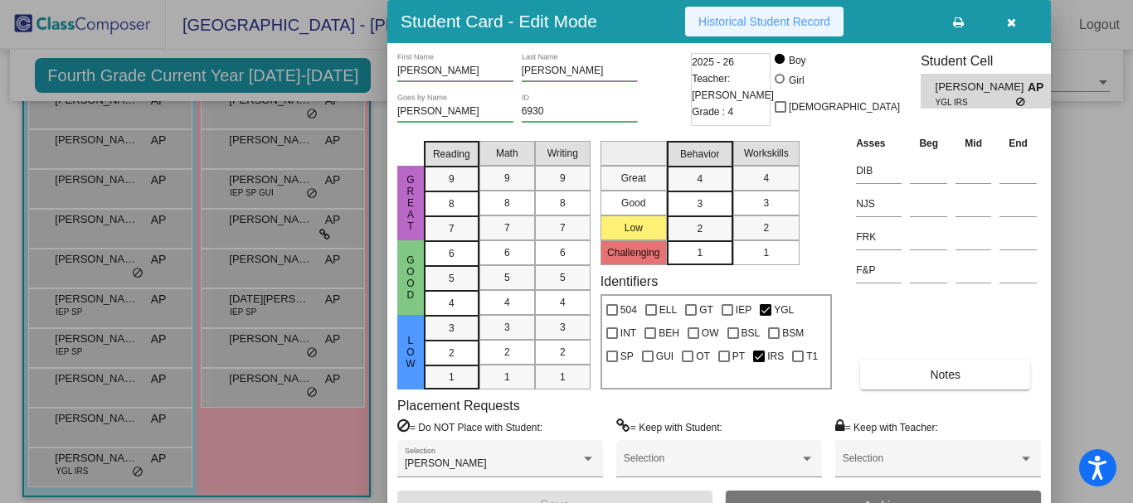
click at [780, 26] on span "Historical Student Record" at bounding box center [764, 21] width 132 height 13
